Goal: Transaction & Acquisition: Purchase product/service

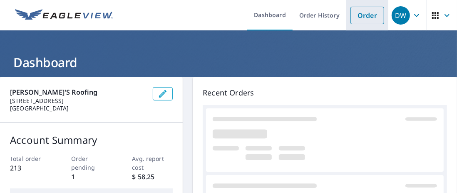
click at [369, 20] on link "Order" at bounding box center [368, 15] width 34 height 17
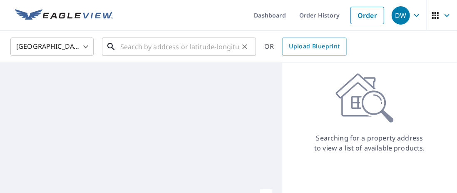
click at [154, 49] on input "text" at bounding box center [179, 46] width 119 height 23
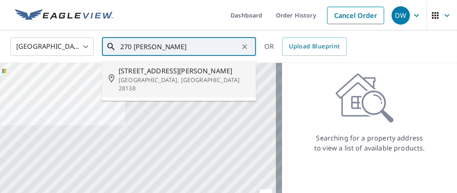
click at [148, 75] on span "[STREET_ADDRESS][PERSON_NAME]" at bounding box center [184, 71] width 131 height 10
type input "[STREET_ADDRESS][PERSON_NAME][PERSON_NAME]"
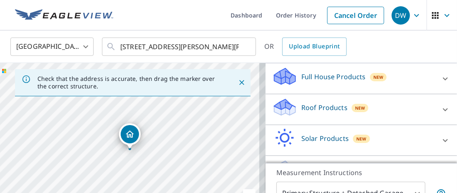
scroll to position [108, 0]
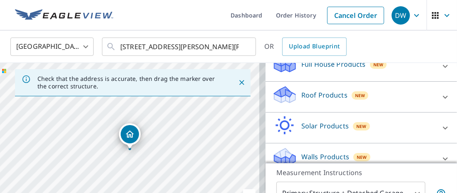
click at [441, 92] on icon at bounding box center [446, 97] width 10 height 10
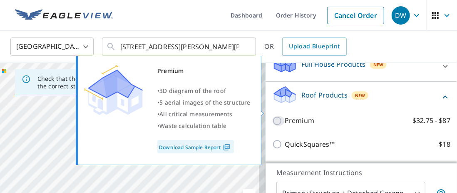
click at [272, 116] on input "Premium $32.75 - $87" at bounding box center [278, 121] width 12 height 10
checkbox input "true"
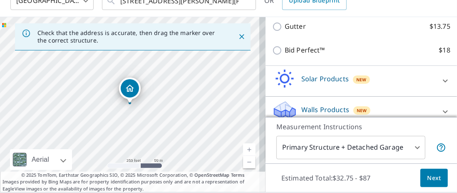
scroll to position [72, 0]
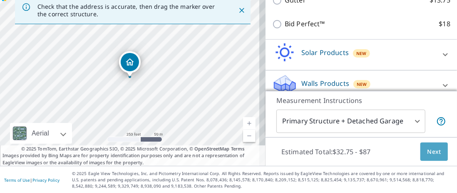
click at [427, 154] on span "Next" at bounding box center [434, 152] width 14 height 10
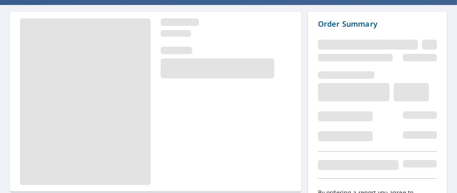
scroll to position [119, 0]
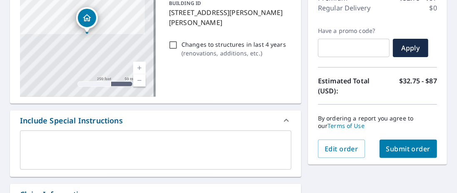
click at [387, 149] on span "Submit order" at bounding box center [408, 148] width 45 height 9
